Goal: Check status: Check status

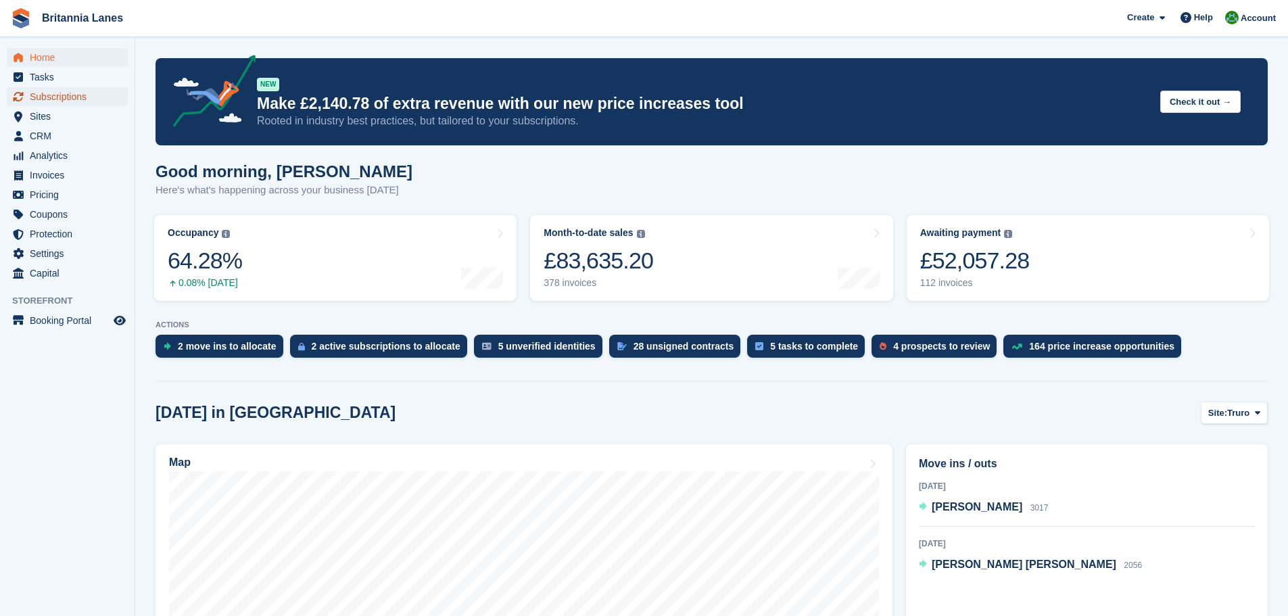
click at [68, 95] on span "Subscriptions" at bounding box center [70, 96] width 81 height 19
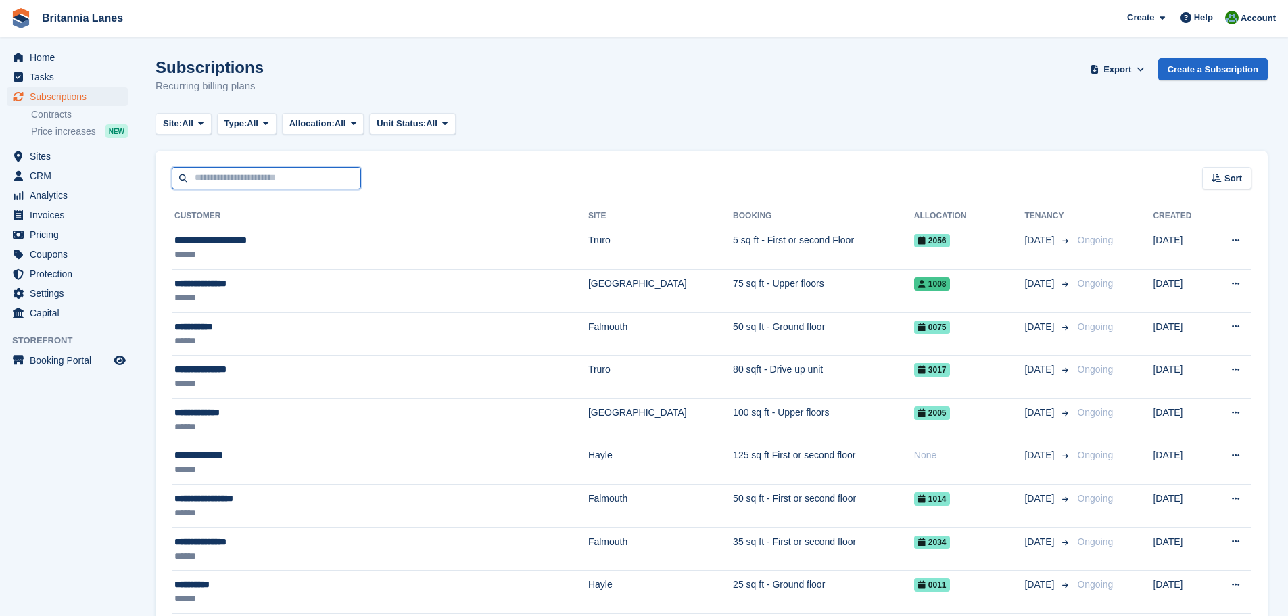
click at [233, 178] on input "text" at bounding box center [266, 178] width 189 height 22
type input "*****"
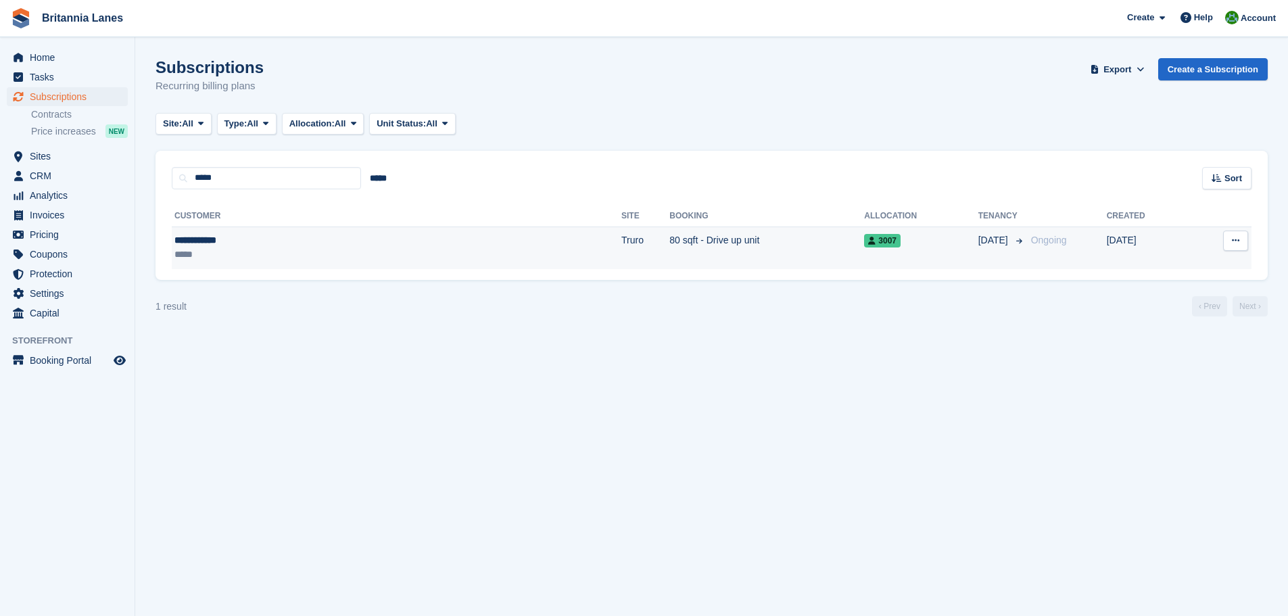
click at [336, 251] on div "*****" at bounding box center [276, 254] width 205 height 14
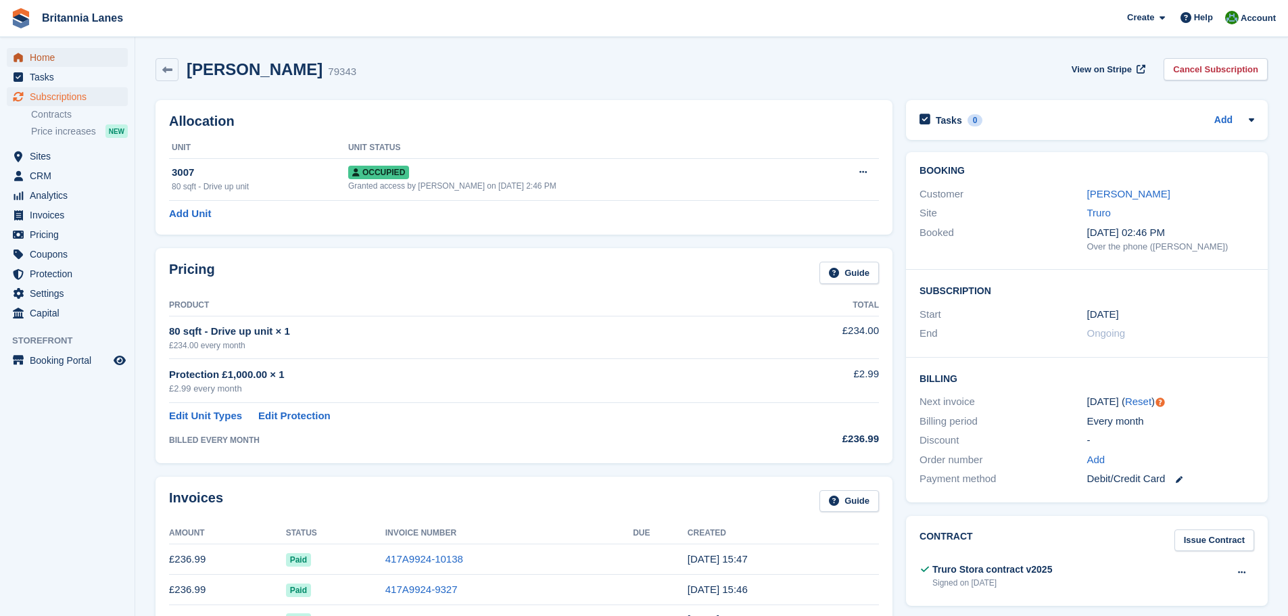
click at [53, 52] on span "Home" at bounding box center [70, 57] width 81 height 19
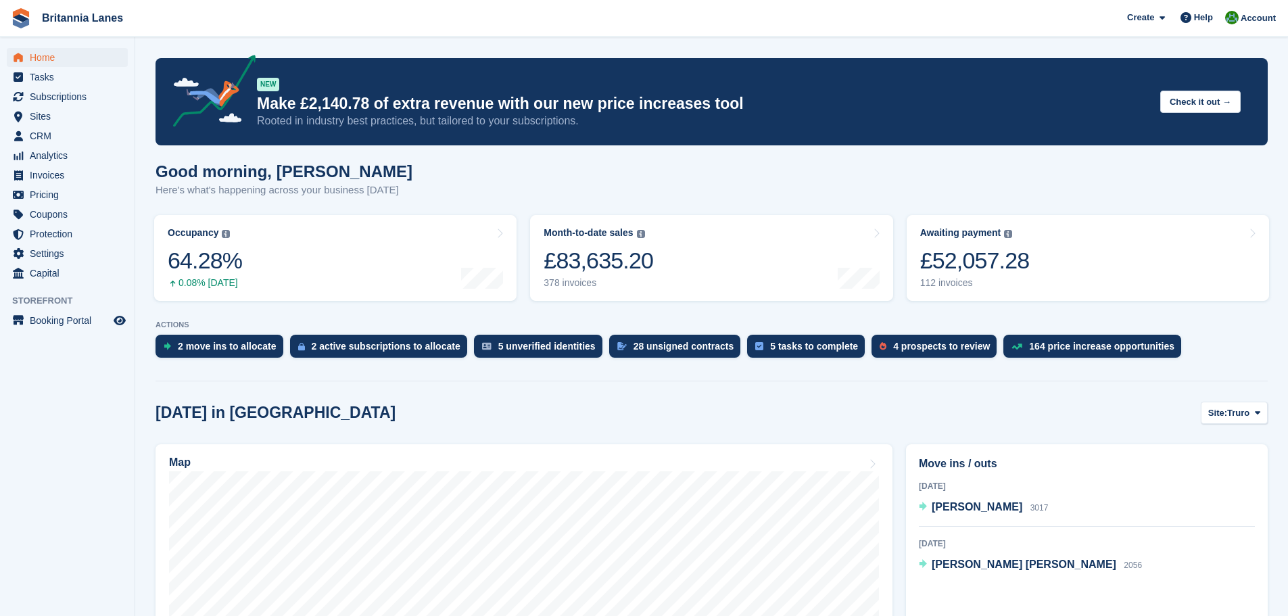
drag, startPoint x: 928, startPoint y: 404, endPoint x: 932, endPoint y: 243, distance: 161.0
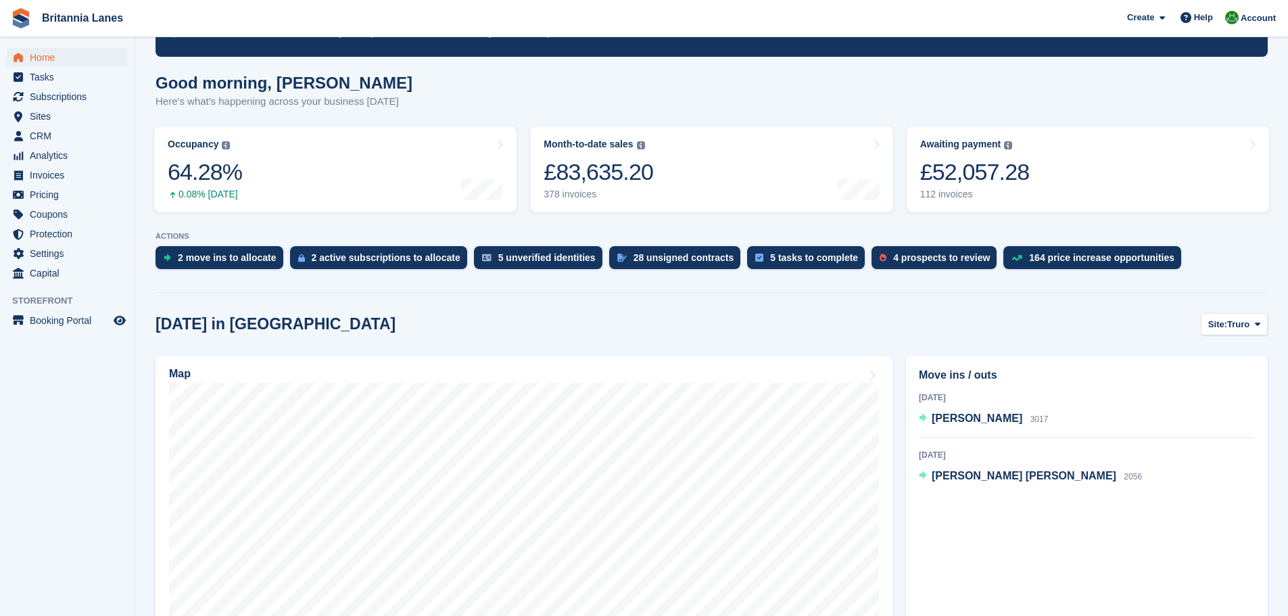
scroll to position [68, 0]
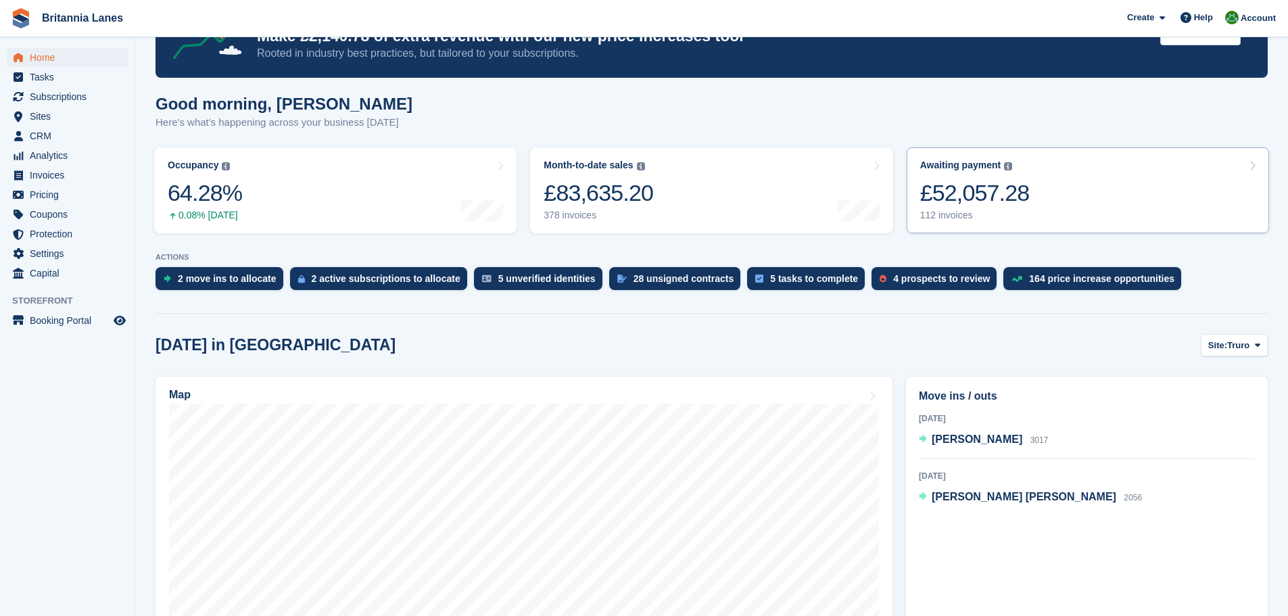
click at [1078, 172] on link "Awaiting payment The total outstanding balance on all open invoices. £52,057.28…" at bounding box center [1088, 190] width 362 height 86
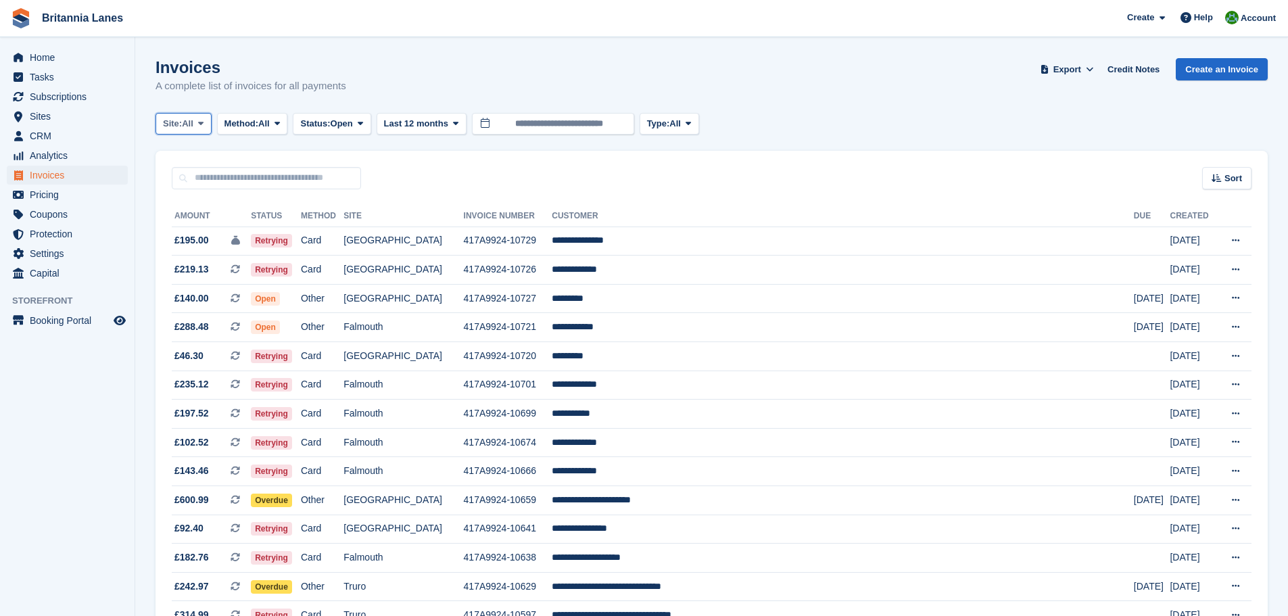
click at [200, 124] on icon at bounding box center [200, 123] width 5 height 9
click at [193, 185] on link "Truro" at bounding box center [223, 180] width 122 height 24
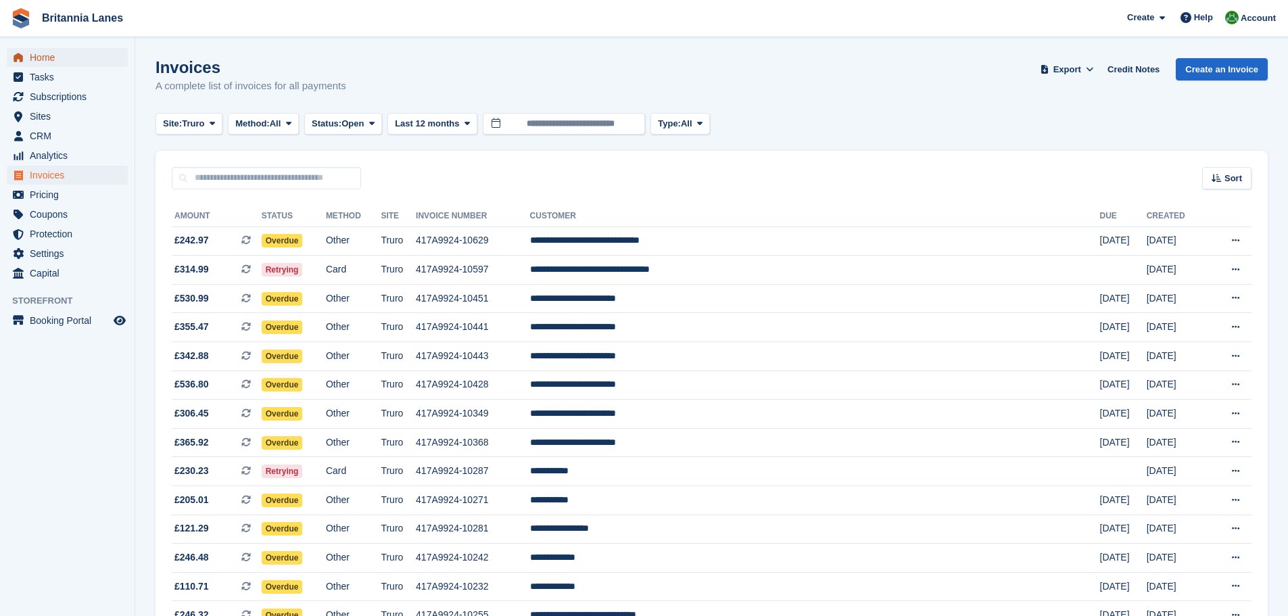
click at [40, 57] on span "Home" at bounding box center [70, 57] width 81 height 19
